Goal: Book appointment/travel/reservation

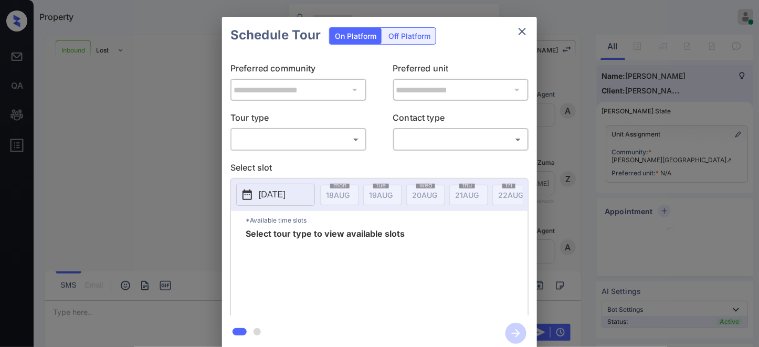
click at [288, 143] on body "Property [PERSON_NAME] Online Set yourself offline Set yourself on break Profil…" at bounding box center [379, 173] width 759 height 347
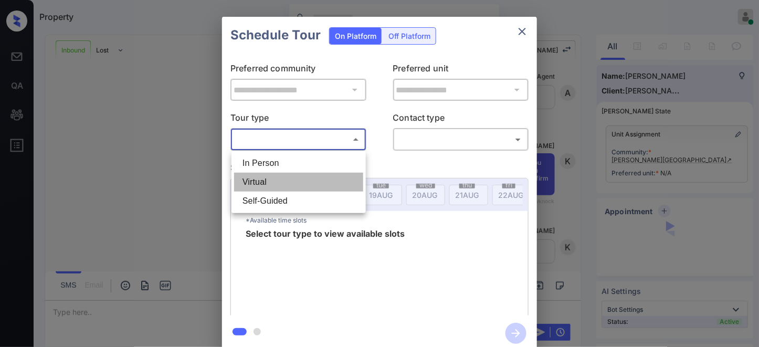
click at [287, 180] on li "Virtual" at bounding box center [298, 182] width 129 height 19
type input "*******"
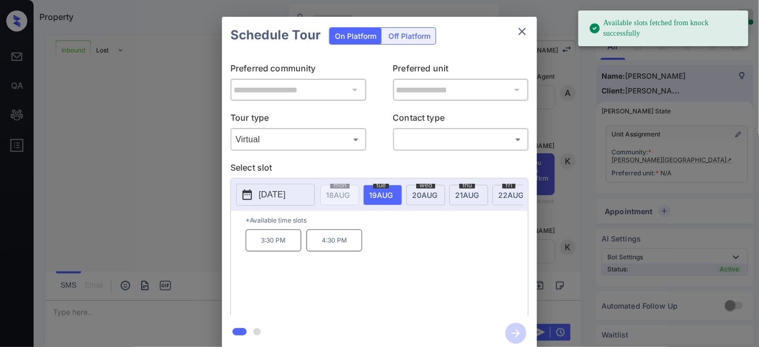
click at [282, 201] on p "[DATE]" at bounding box center [272, 194] width 27 height 13
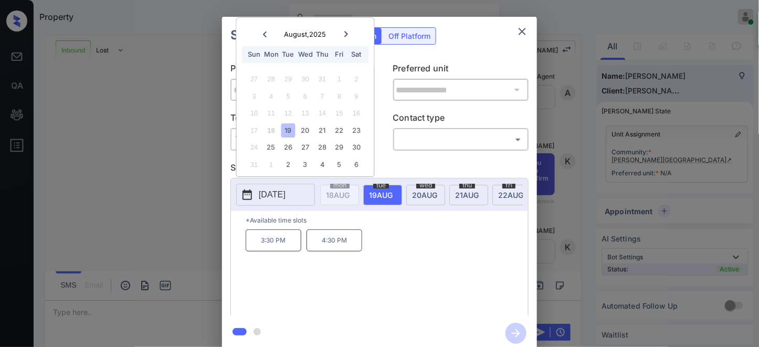
click at [393, 161] on p "Select slot" at bounding box center [379, 169] width 298 height 17
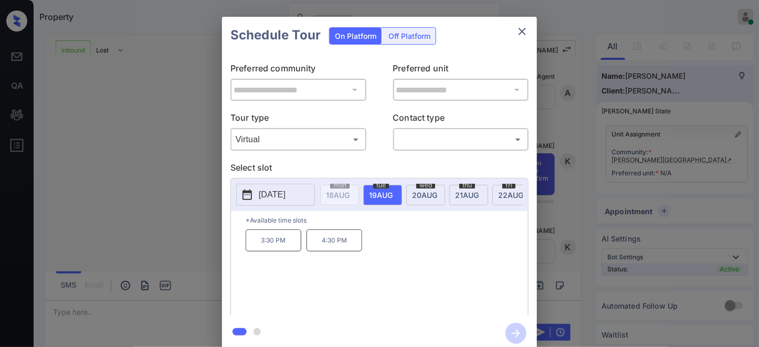
click at [285, 197] on p "[DATE]" at bounding box center [272, 194] width 27 height 13
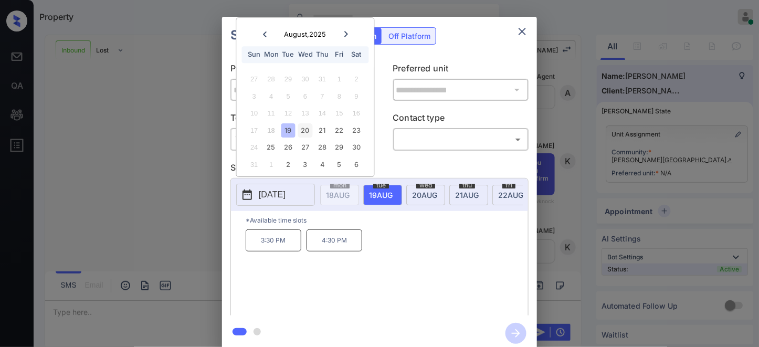
click at [307, 128] on div "20" at bounding box center [305, 130] width 14 height 14
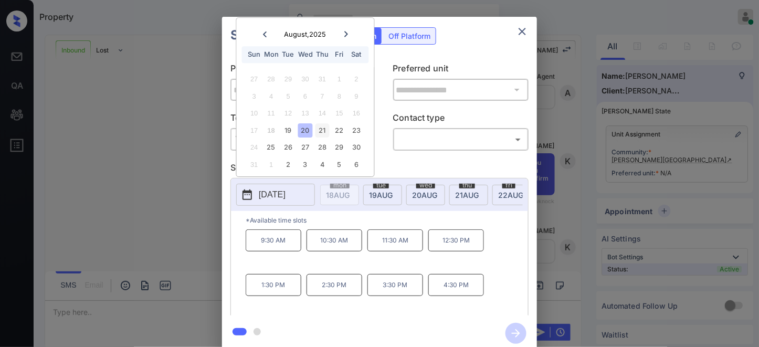
click at [323, 126] on div "21" at bounding box center [322, 130] width 14 height 14
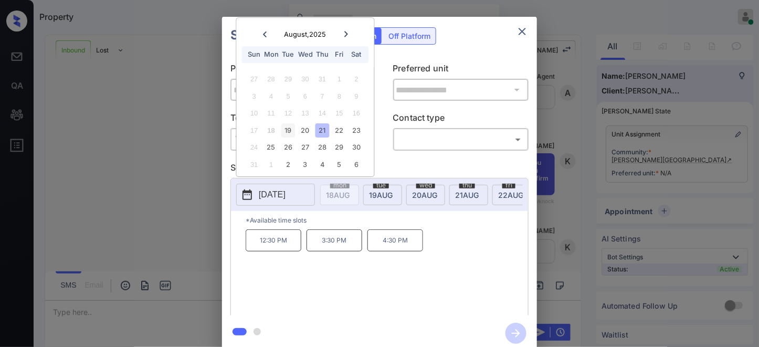
click at [293, 130] on div "19" at bounding box center [288, 130] width 14 height 14
drag, startPoint x: 347, startPoint y: 35, endPoint x: 331, endPoint y: 35, distance: 16.3
click at [347, 35] on icon at bounding box center [346, 34] width 6 height 6
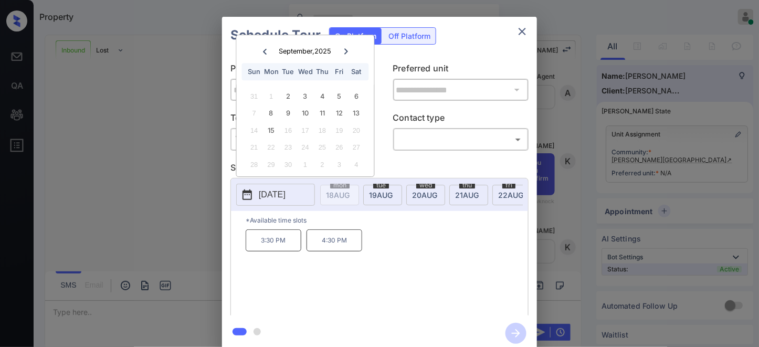
click at [264, 50] on icon at bounding box center [265, 52] width 4 height 6
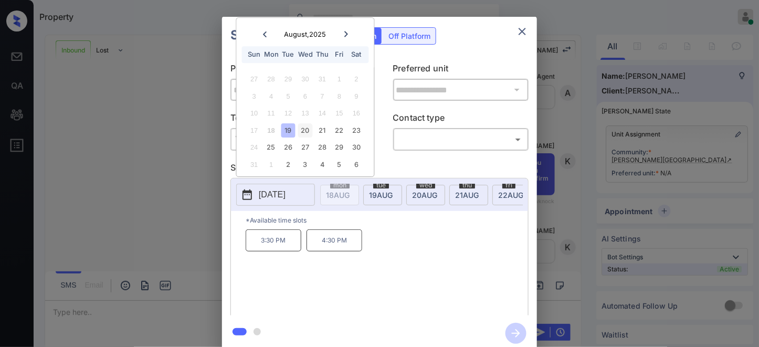
click at [301, 133] on div "20" at bounding box center [305, 130] width 14 height 14
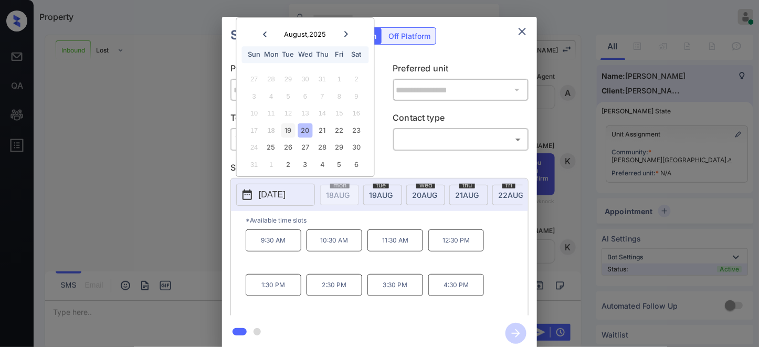
click at [290, 129] on div "19" at bounding box center [288, 130] width 14 height 14
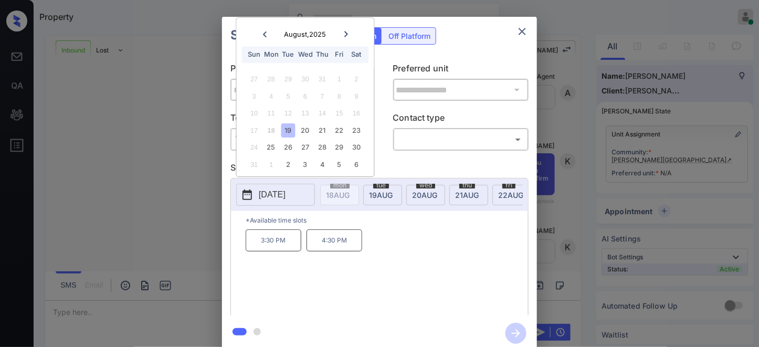
click at [350, 196] on span "[DATE]" at bounding box center [338, 195] width 24 height 9
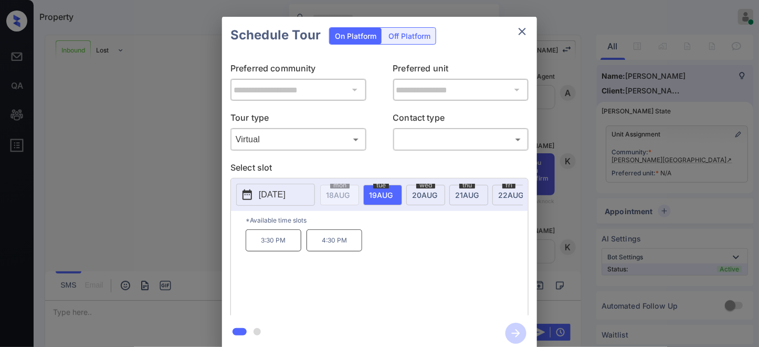
click at [287, 251] on p "3:30 PM" at bounding box center [274, 240] width 56 height 22
click at [616, 192] on div "**********" at bounding box center [379, 184] width 759 height 368
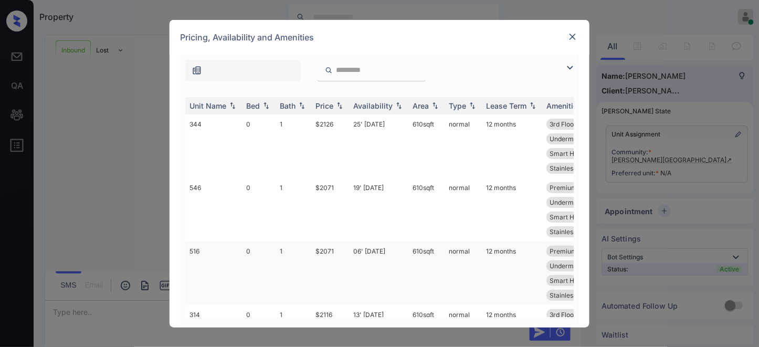
scroll to position [163, 0]
click at [332, 105] on div "Price" at bounding box center [324, 105] width 18 height 9
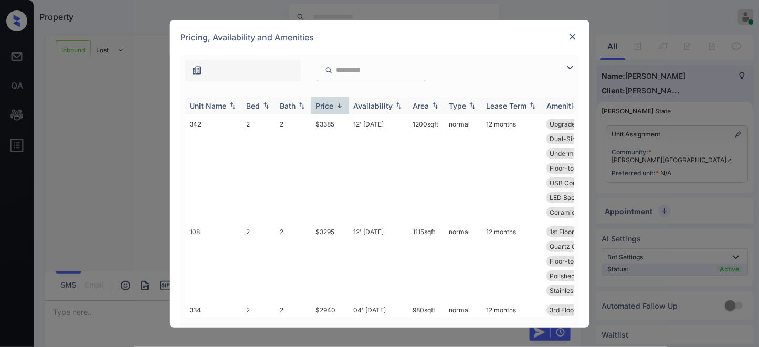
click at [332, 105] on div "Price" at bounding box center [324, 105] width 18 height 9
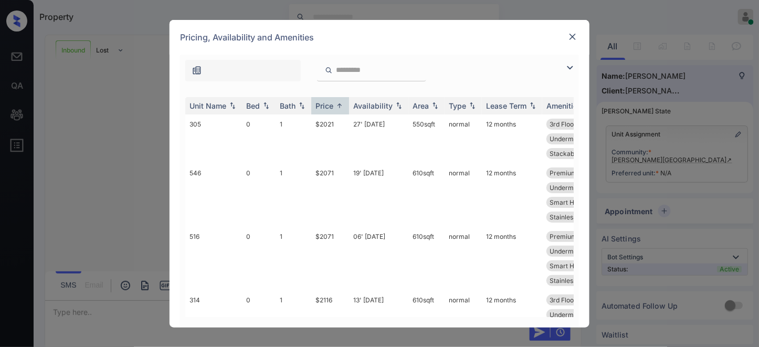
click at [569, 65] on img at bounding box center [570, 67] width 13 height 13
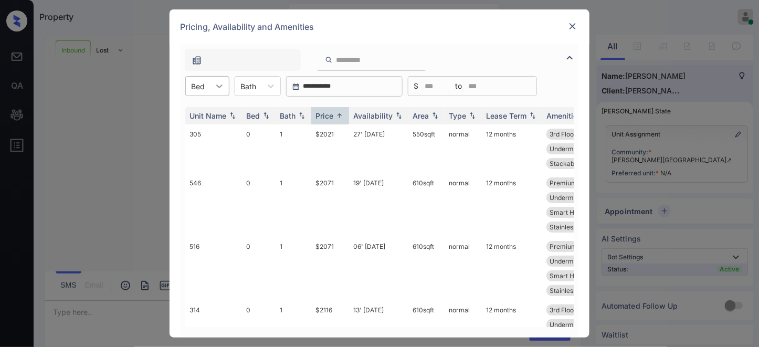
click at [220, 90] on icon at bounding box center [219, 86] width 10 height 10
click at [218, 124] on div "1" at bounding box center [207, 130] width 44 height 19
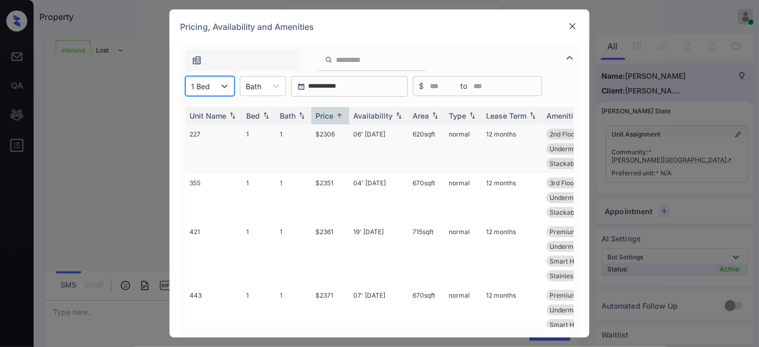
click at [337, 130] on td "$2306" at bounding box center [330, 148] width 38 height 49
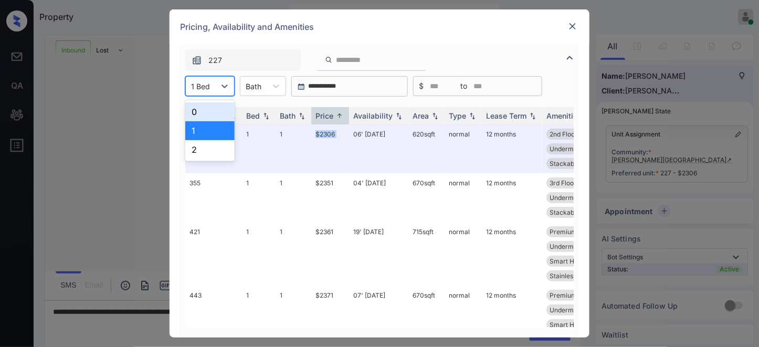
click at [207, 79] on div "1 Bed" at bounding box center [200, 86] width 29 height 15
click at [223, 121] on div "1" at bounding box center [209, 130] width 49 height 19
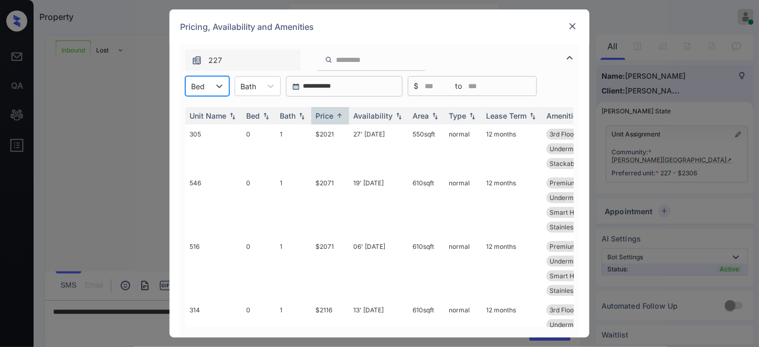
click at [225, 105] on div "Unit Name Bed Bath Price Availability Area Type Lease Term Amenities 305 0 1 $2…" at bounding box center [379, 217] width 399 height 241
click at [214, 84] on icon at bounding box center [219, 86] width 10 height 10
click at [219, 109] on div "0" at bounding box center [207, 111] width 44 height 19
click at [345, 137] on td "$2021" at bounding box center [330, 148] width 38 height 49
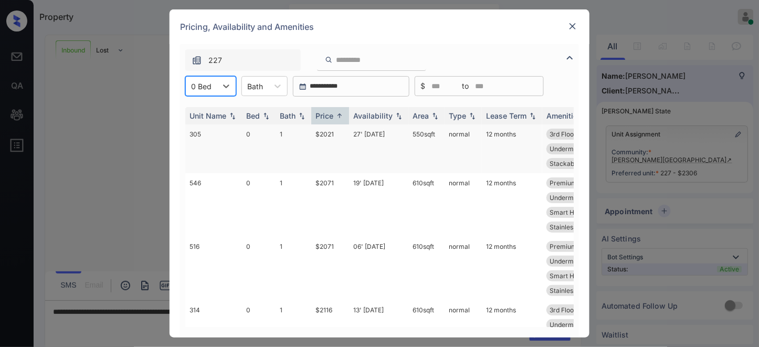
click at [345, 137] on td "$2021" at bounding box center [330, 148] width 38 height 49
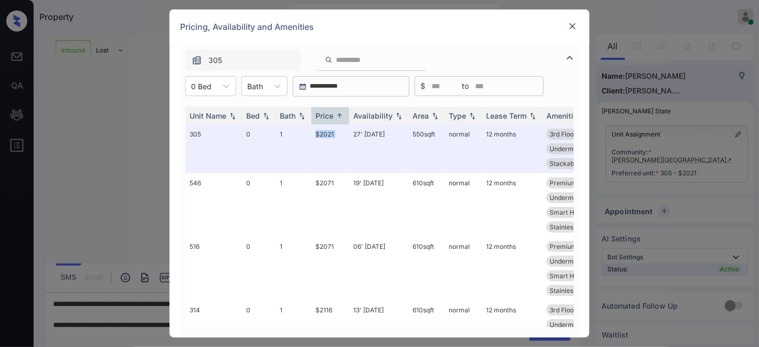
click at [573, 27] on img at bounding box center [572, 26] width 10 height 10
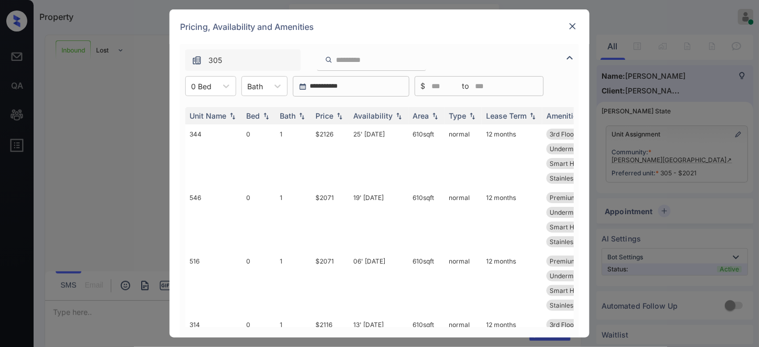
scroll to position [300, 0]
click at [210, 82] on div at bounding box center [201, 86] width 20 height 11
click at [336, 112] on img at bounding box center [339, 115] width 10 height 7
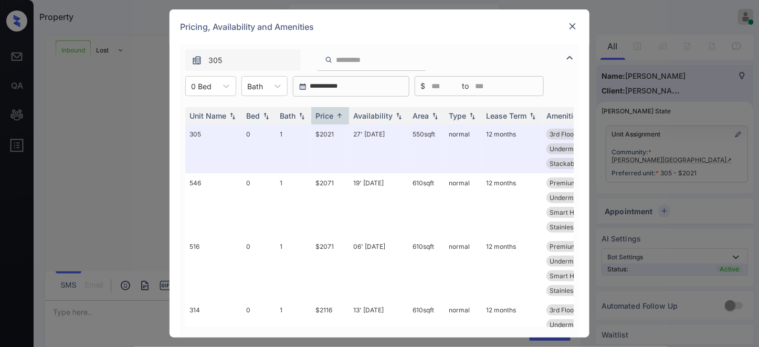
click at [511, 31] on div "Pricing, Availability and Amenities" at bounding box center [380, 26] width 420 height 35
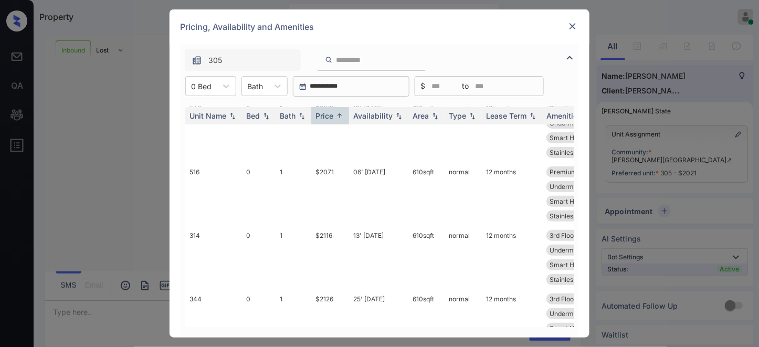
scroll to position [0, 0]
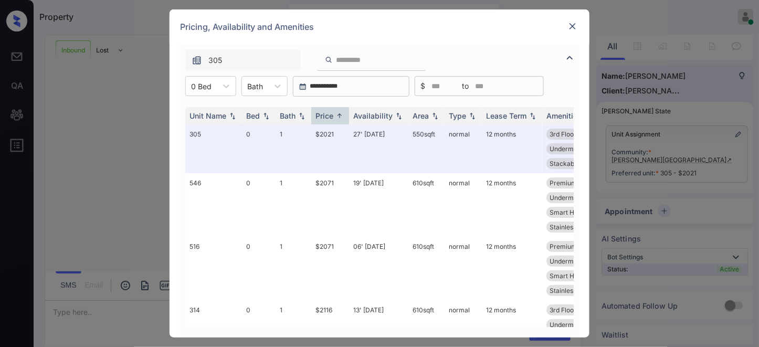
click at [573, 25] on img at bounding box center [572, 26] width 10 height 10
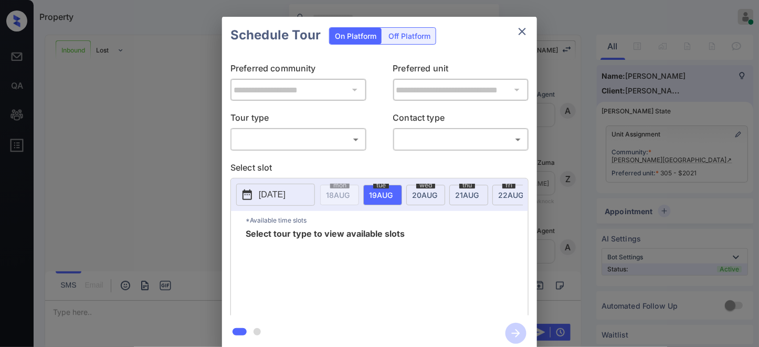
scroll to position [368, 0]
click at [332, 132] on body "Property Samantha Soliven Online Set yourself offline Set yourself on break Pro…" at bounding box center [379, 173] width 759 height 347
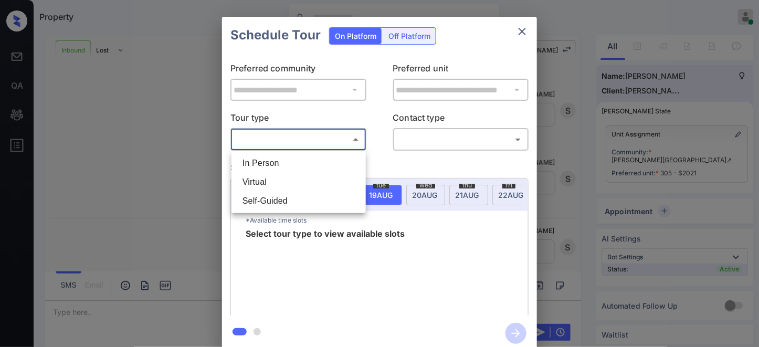
click at [301, 179] on li "Virtual" at bounding box center [298, 182] width 129 height 19
type input "*******"
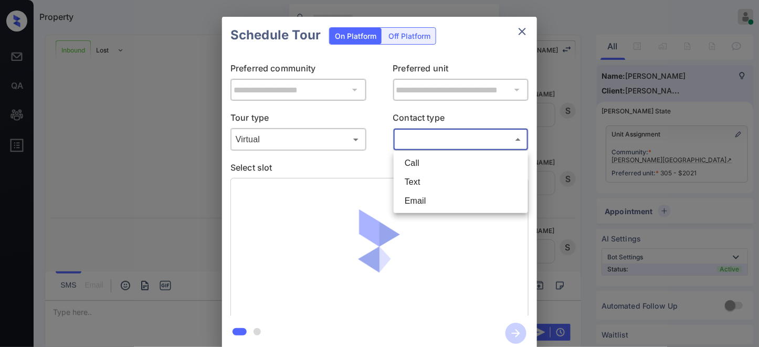
click at [406, 139] on body "Property Samantha Soliven Online Set yourself offline Set yourself on break Pro…" at bounding box center [379, 173] width 759 height 347
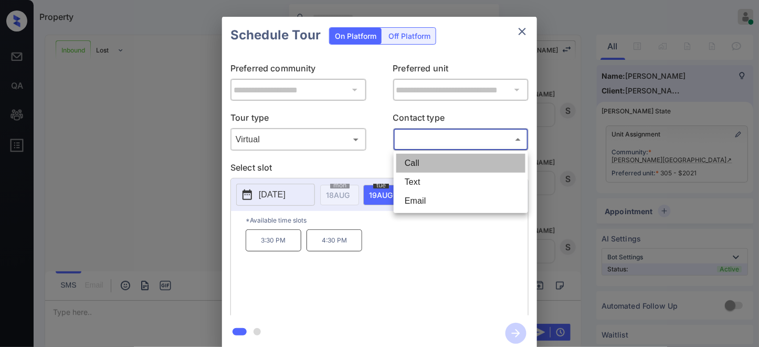
click at [426, 163] on li "Call" at bounding box center [460, 163] width 129 height 19
type input "****"
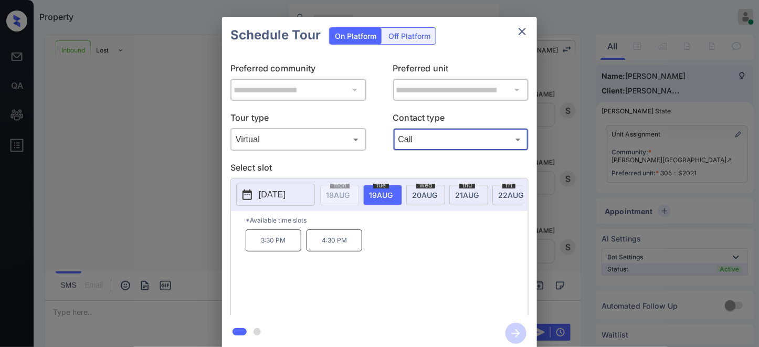
click at [280, 251] on p "3:30 PM" at bounding box center [274, 240] width 56 height 22
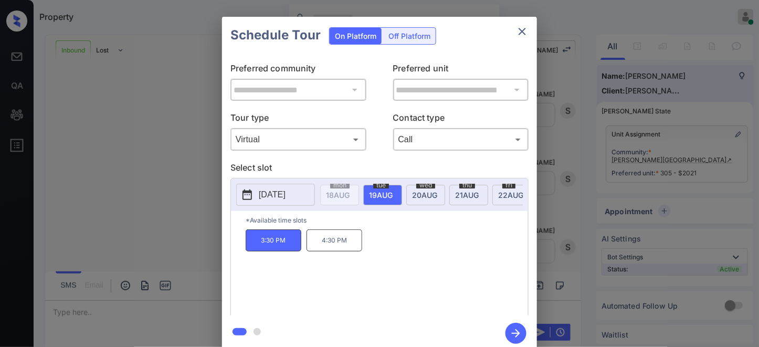
click at [518, 334] on icon "button" at bounding box center [516, 333] width 8 height 8
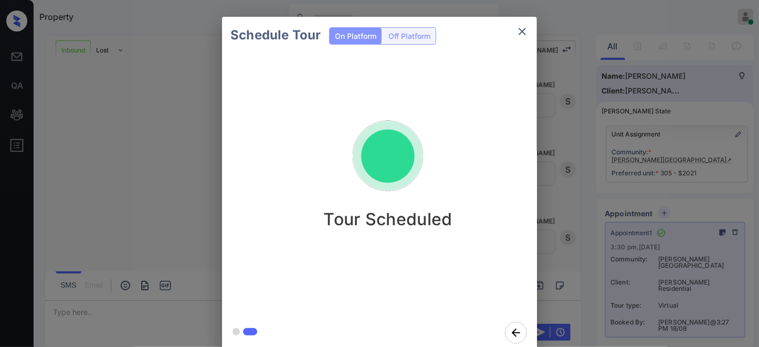
click at [521, 30] on icon "close" at bounding box center [522, 31] width 7 height 7
